Goal: Navigation & Orientation: Find specific page/section

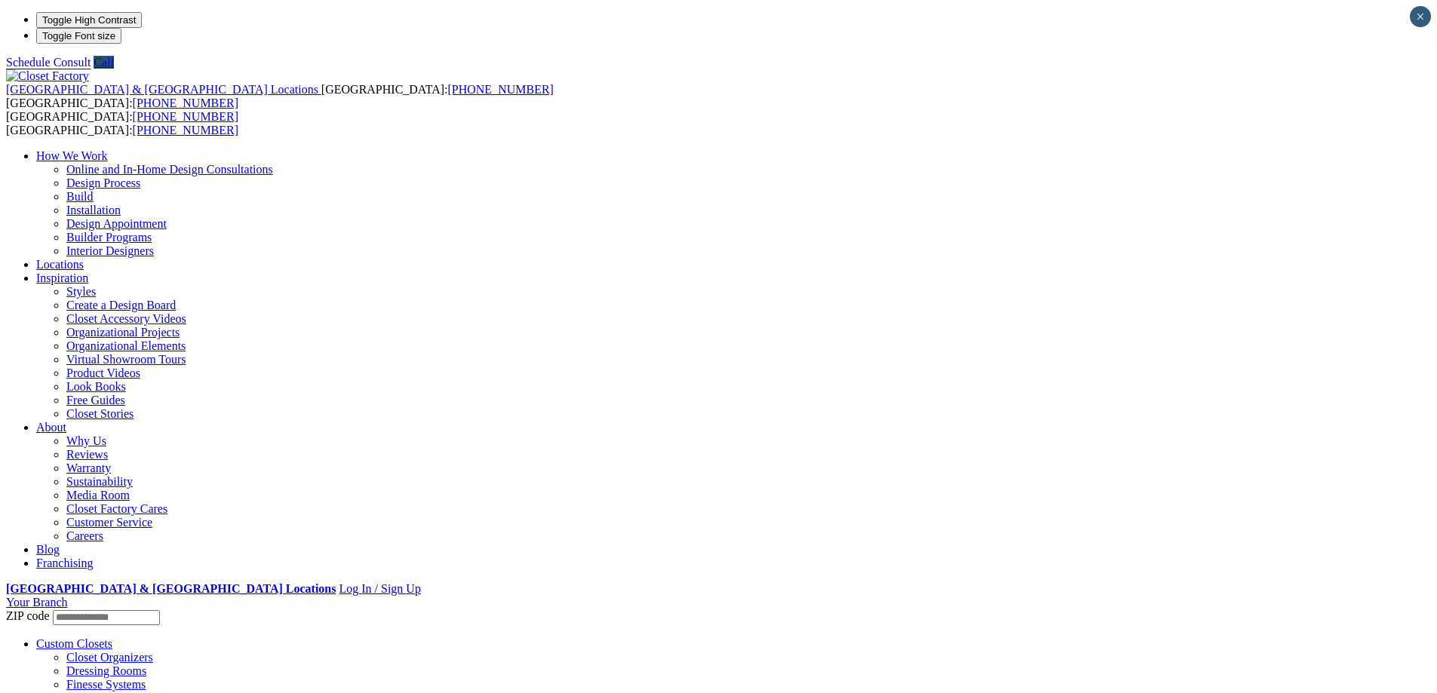
click at [112, 638] on link "Custom Closets" at bounding box center [74, 644] width 76 height 13
